Goal: Information Seeking & Learning: Learn about a topic

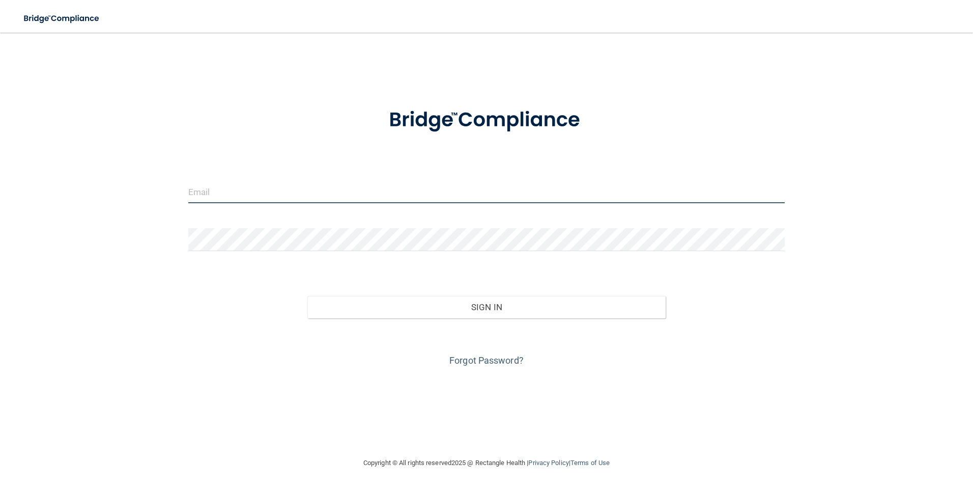
click at [311, 200] on input "email" at bounding box center [486, 191] width 597 height 23
type input "[EMAIL_ADDRESS][DOMAIN_NAME]"
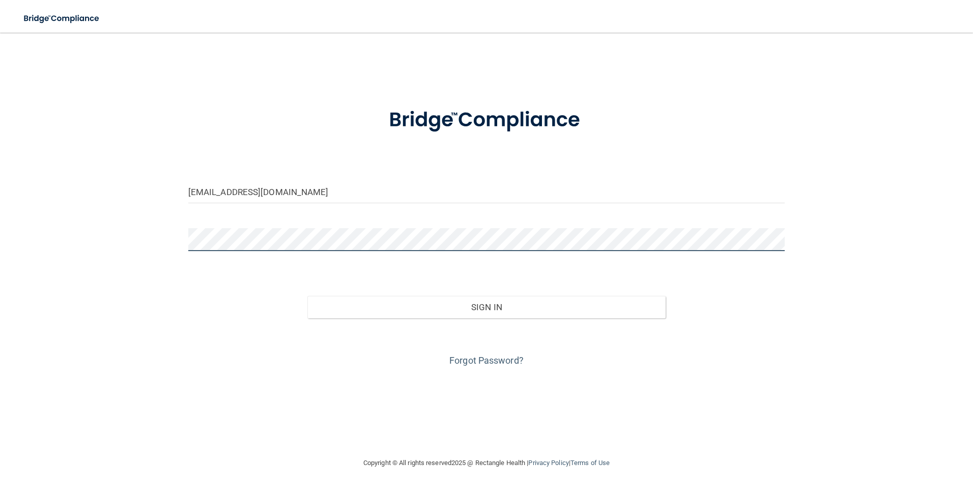
click at [307, 296] on button "Sign In" at bounding box center [486, 307] width 358 height 22
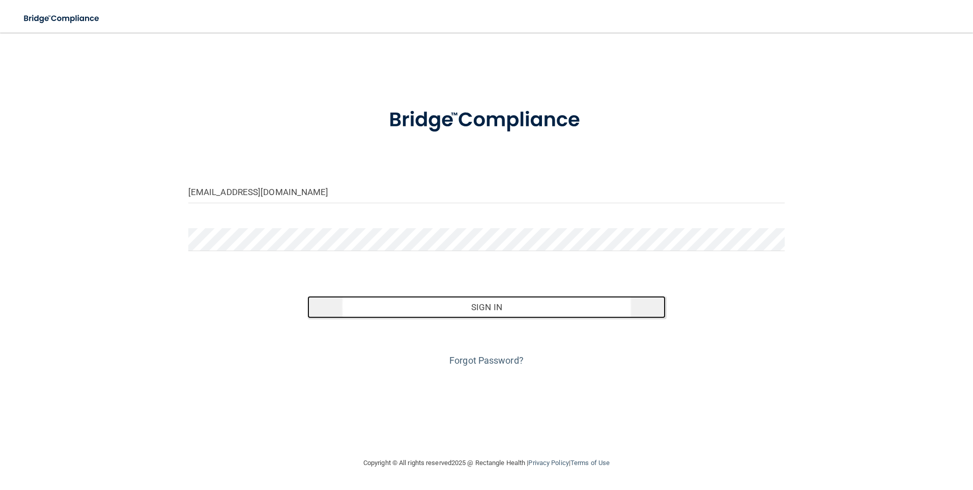
click at [536, 314] on button "Sign In" at bounding box center [486, 307] width 358 height 22
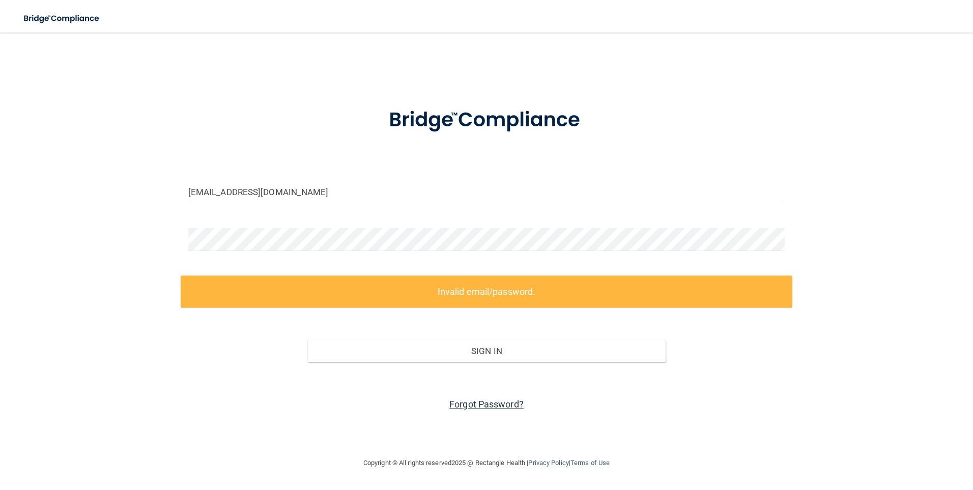
click at [471, 399] on link "Forgot Password?" at bounding box center [486, 404] width 74 height 11
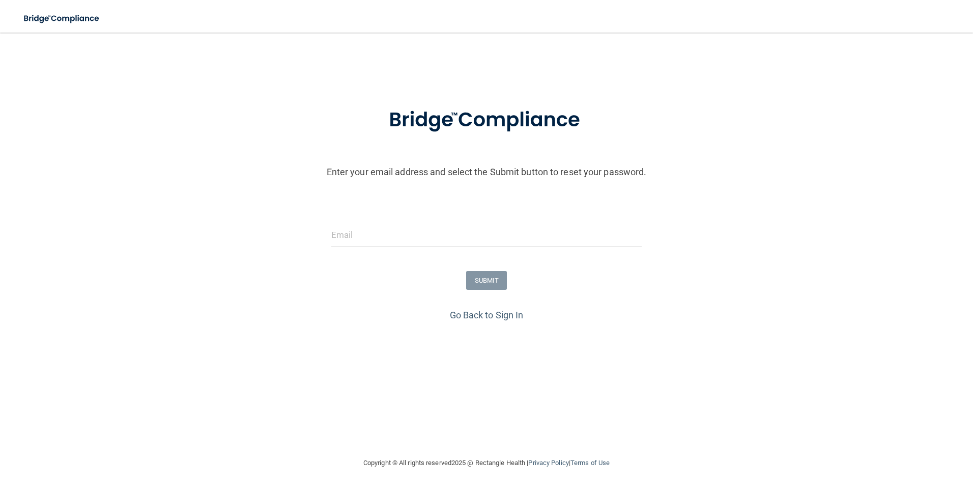
click at [436, 221] on form "Enter your email address and select the Submit button to reset your password. S…" at bounding box center [486, 200] width 963 height 213
click at [420, 238] on input "email" at bounding box center [486, 234] width 311 height 23
type input "[EMAIL_ADDRESS][DOMAIN_NAME]"
click at [470, 279] on button "SUBMIT" at bounding box center [486, 280] width 41 height 19
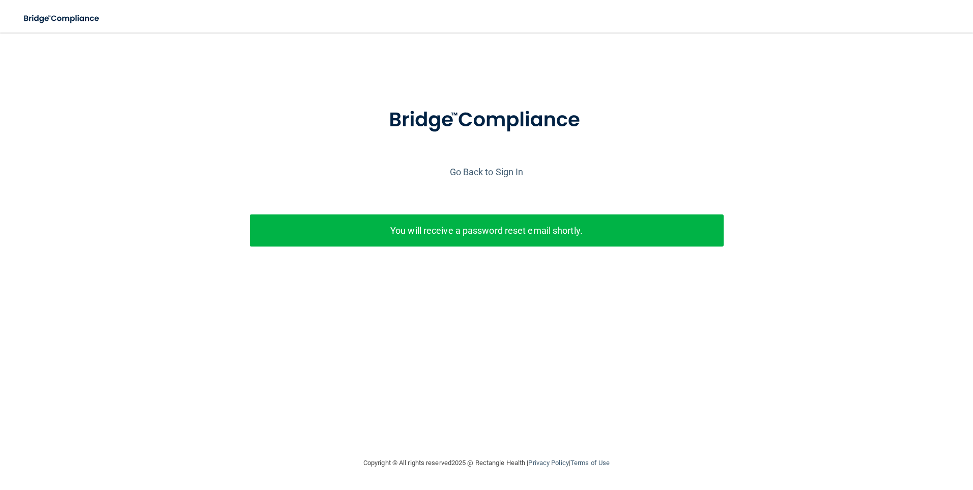
click at [485, 233] on p "You will receive a password reset email shortly." at bounding box center [487, 230] width 459 height 17
click at [508, 169] on link "Go Back to Sign In" at bounding box center [487, 171] width 74 height 11
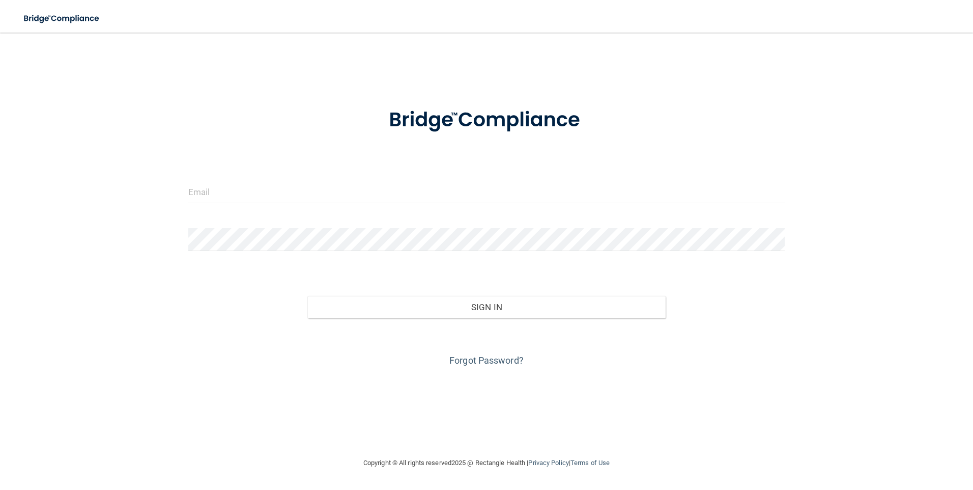
click at [366, 205] on div at bounding box center [487, 195] width 612 height 31
click at [365, 193] on input "email" at bounding box center [486, 191] width 597 height 23
type input "[EMAIL_ADDRESS][DOMAIN_NAME]"
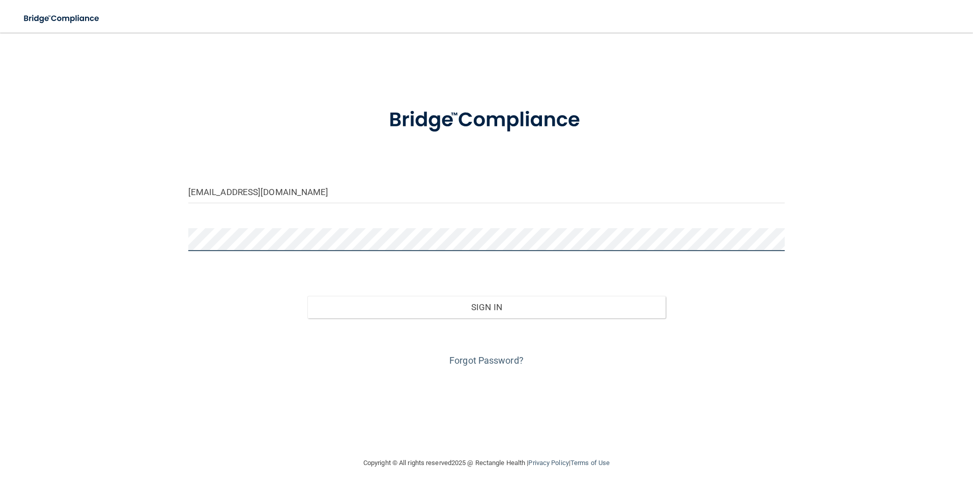
click at [307, 296] on button "Sign In" at bounding box center [486, 307] width 358 height 22
click at [175, 230] on div "mthurlo@manchesterob.com Invalid email/password. You don't have permission to a…" at bounding box center [486, 245] width 932 height 404
click at [307, 296] on button "Sign In" at bounding box center [486, 307] width 358 height 22
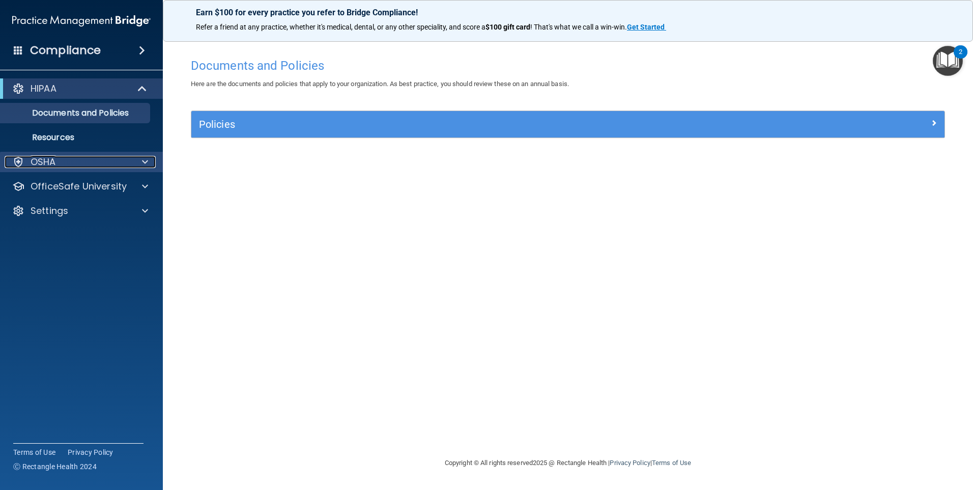
click at [74, 164] on div "OSHA" at bounding box center [68, 162] width 126 height 12
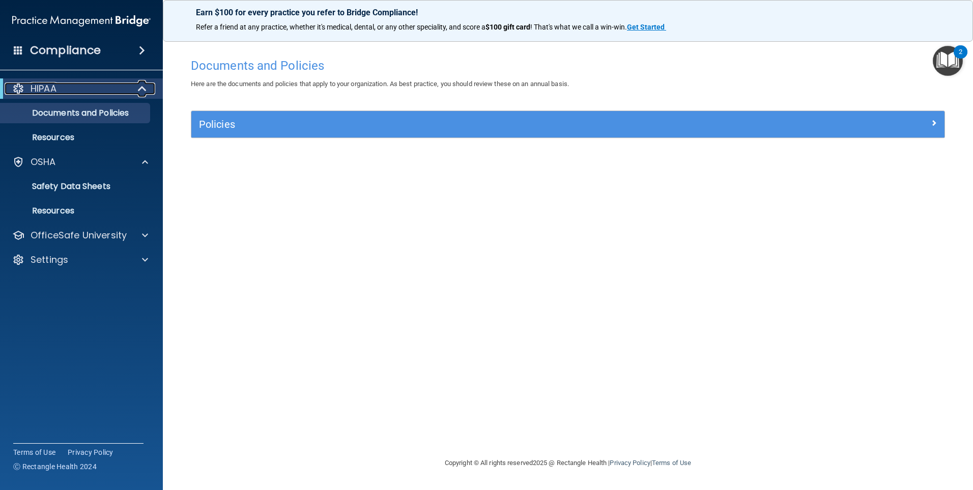
click at [68, 86] on div "HIPAA" at bounding box center [68, 88] width 126 height 12
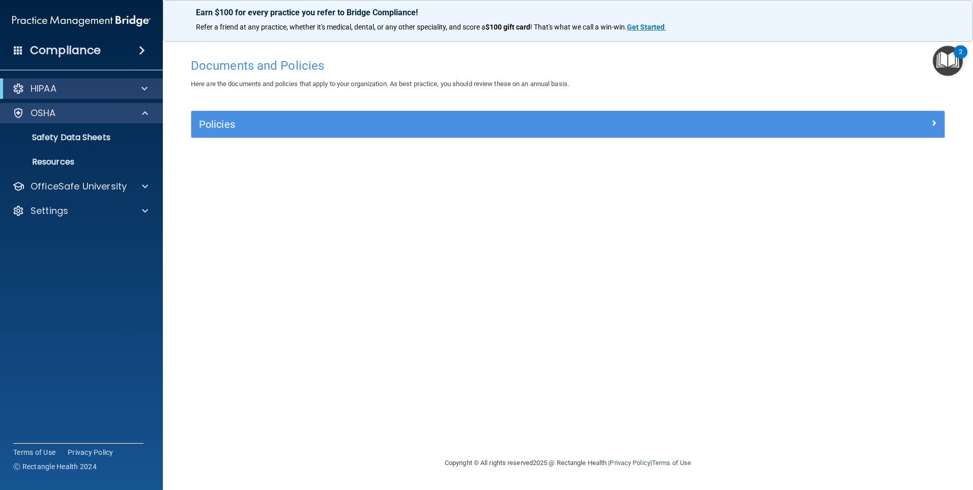
click at [105, 119] on div "OSHA" at bounding box center [81, 113] width 163 height 20
click at [100, 140] on p "Safety Data Sheets" at bounding box center [76, 137] width 139 height 10
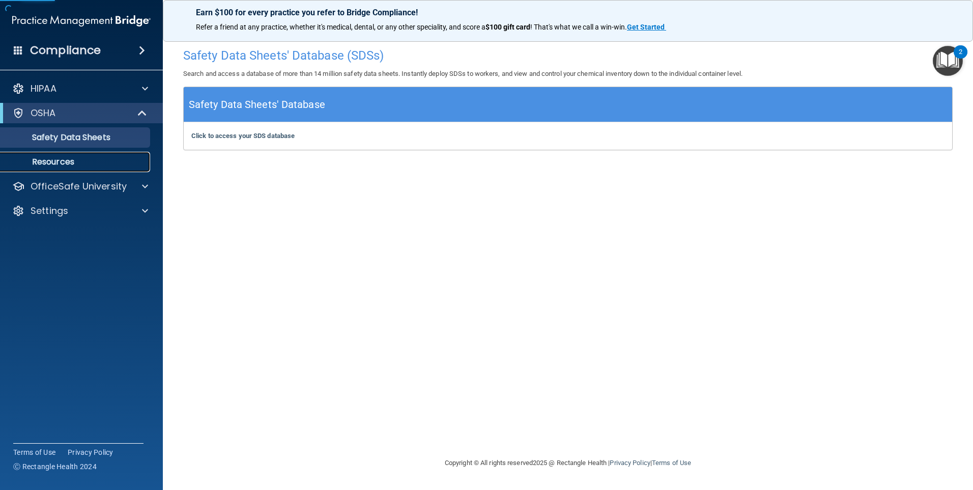
click at [78, 163] on p "Resources" at bounding box center [76, 162] width 139 height 10
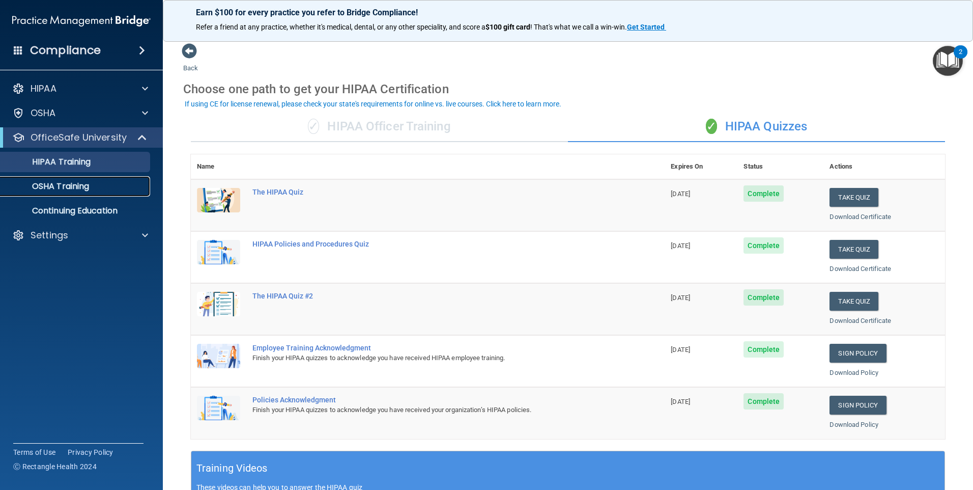
click at [106, 188] on div "OSHA Training" at bounding box center [76, 186] width 139 height 10
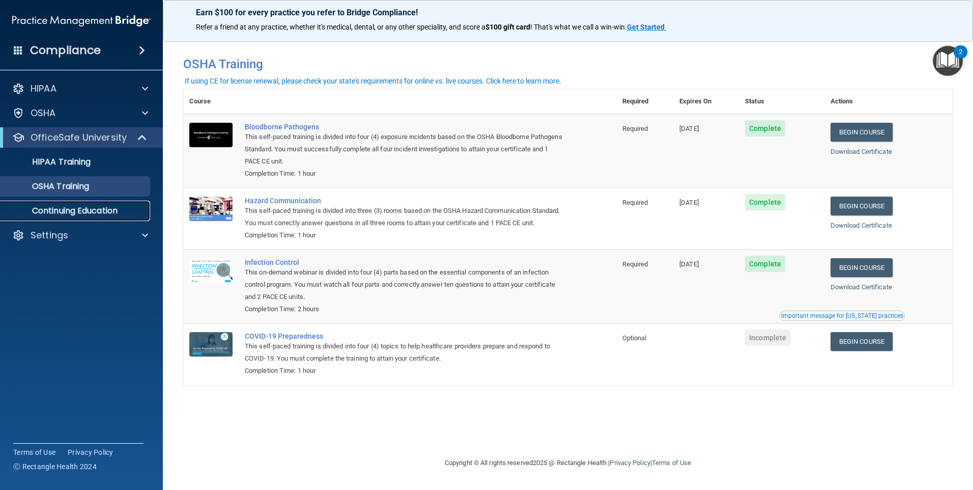
click at [82, 211] on p "Continuing Education" at bounding box center [76, 211] width 139 height 10
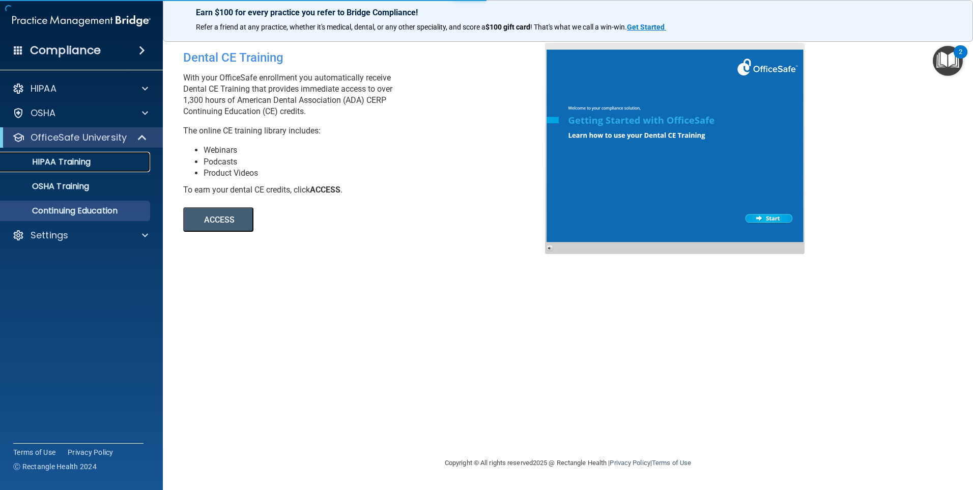
click at [78, 164] on p "HIPAA Training" at bounding box center [49, 162] width 84 height 10
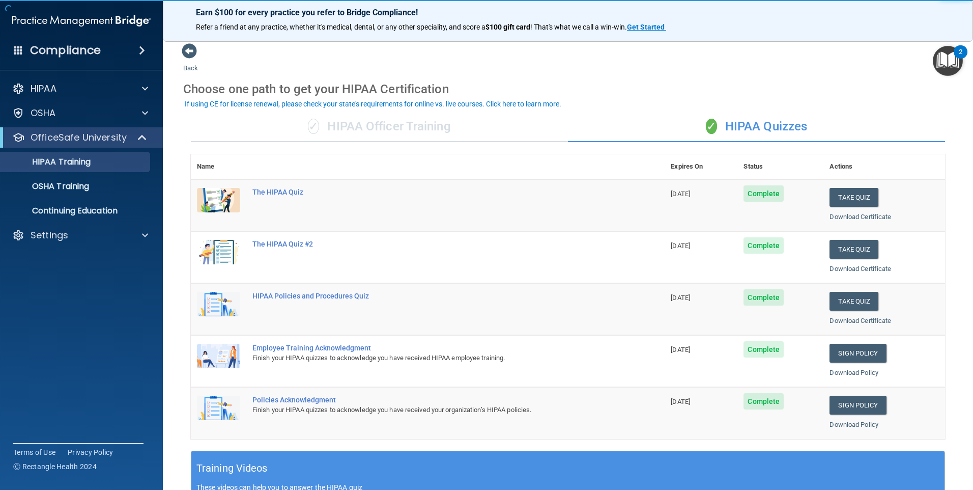
click at [384, 127] on div "✓ HIPAA Officer Training" at bounding box center [379, 126] width 377 height 31
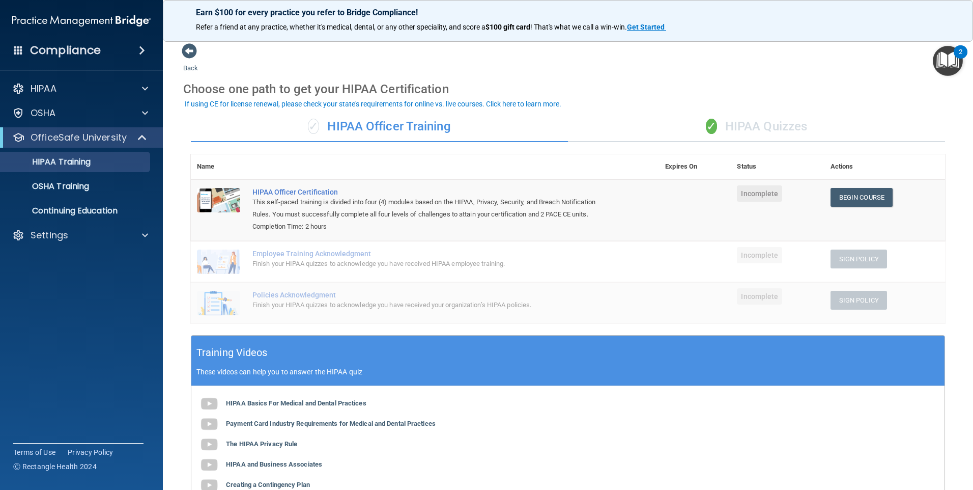
click at [837, 213] on td "Begin Course Download Certificate" at bounding box center [885, 210] width 121 height 62
click at [834, 199] on link "Begin Course" at bounding box center [862, 197] width 62 height 19
